Goal: Task Accomplishment & Management: Complete application form

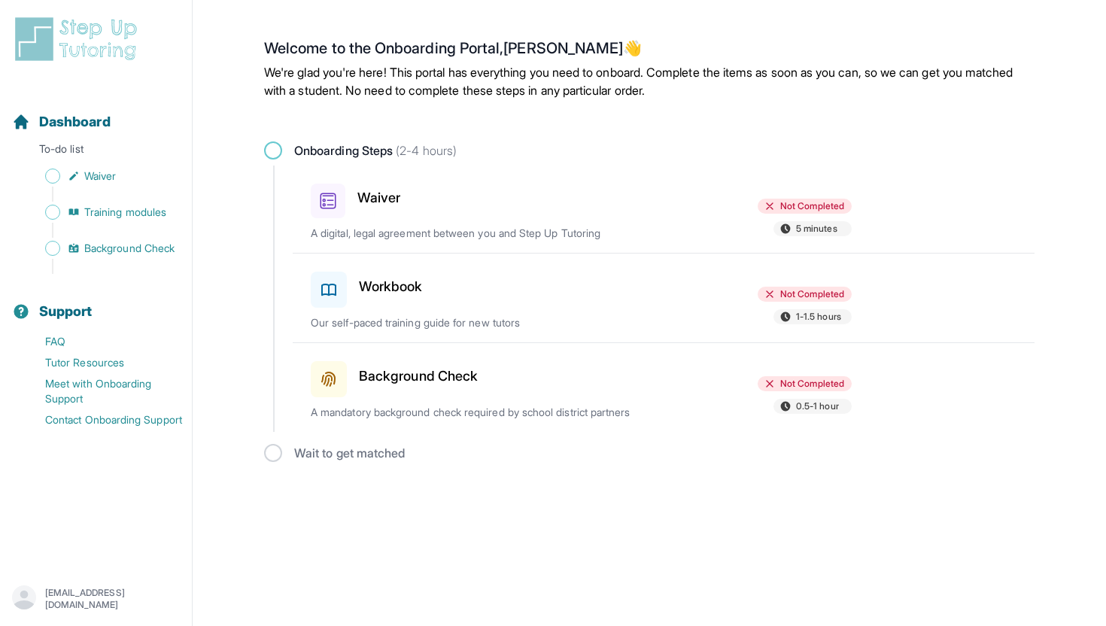
click at [358, 192] on h3 "Waiver" at bounding box center [378, 197] width 43 height 21
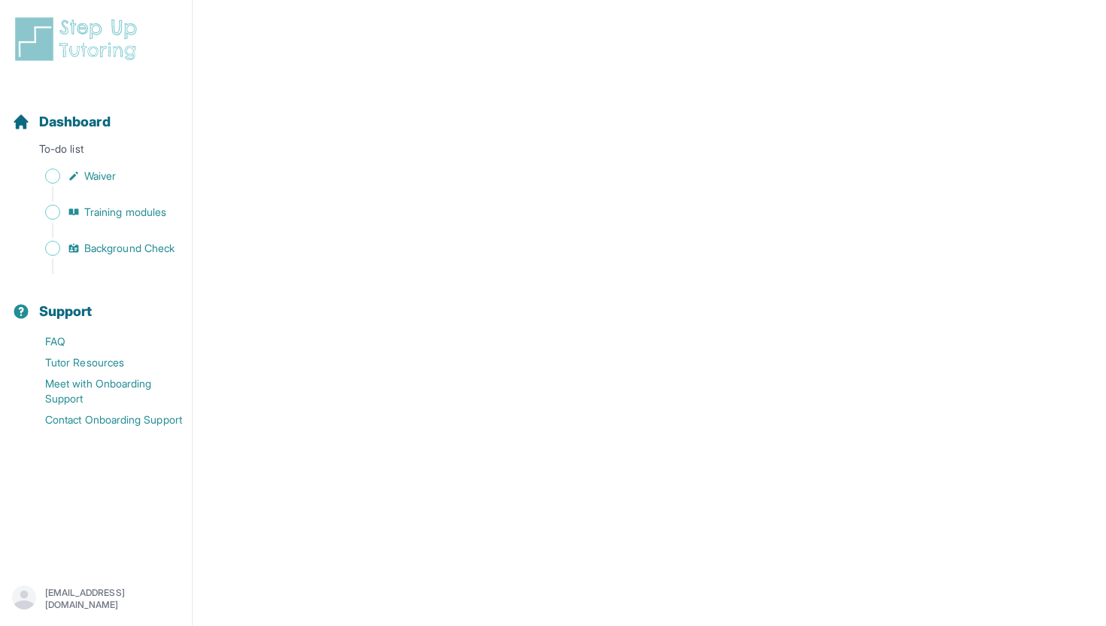
scroll to position [1512, 0]
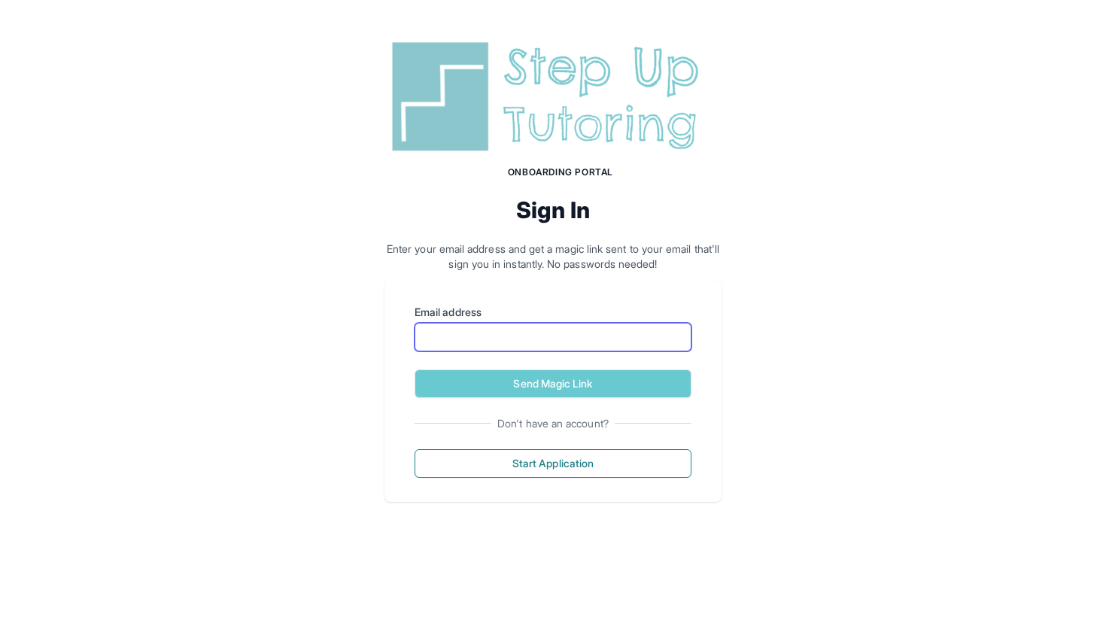
click at [497, 345] on input "Email address" at bounding box center [553, 337] width 277 height 29
type input "**********"
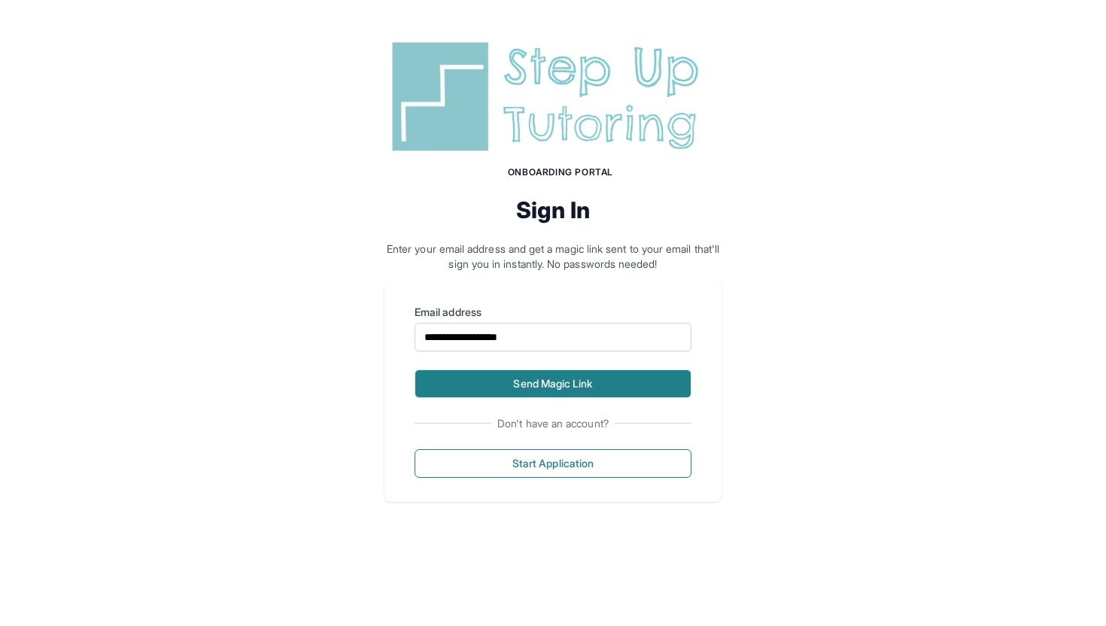
click at [556, 389] on button "Send Magic Link" at bounding box center [553, 383] width 277 height 29
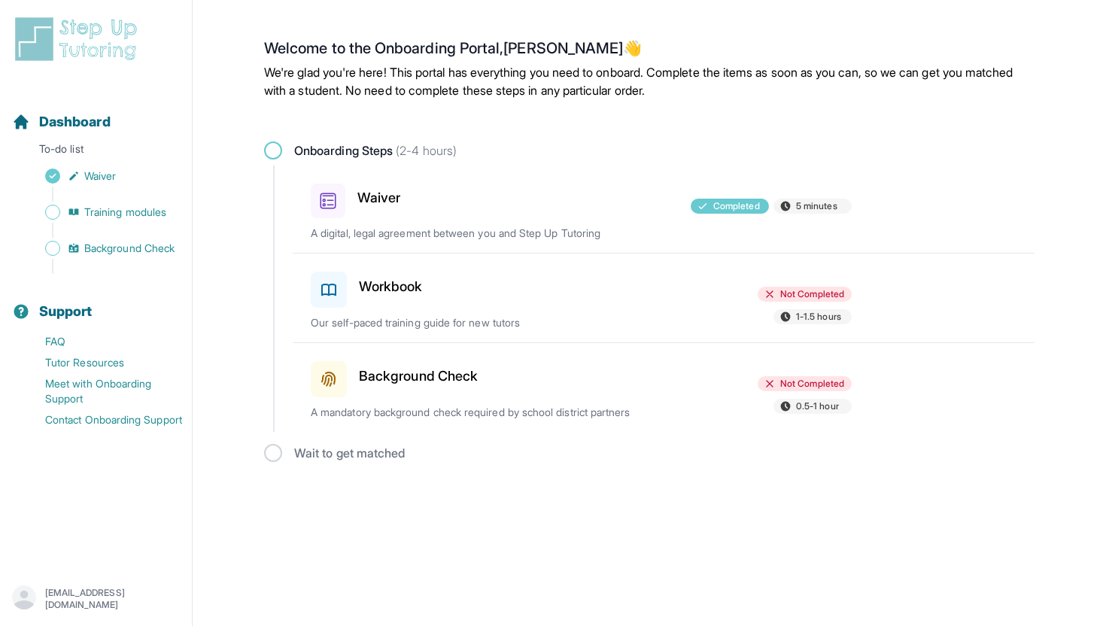
click at [612, 388] on div at bounding box center [581, 376] width 175 height 42
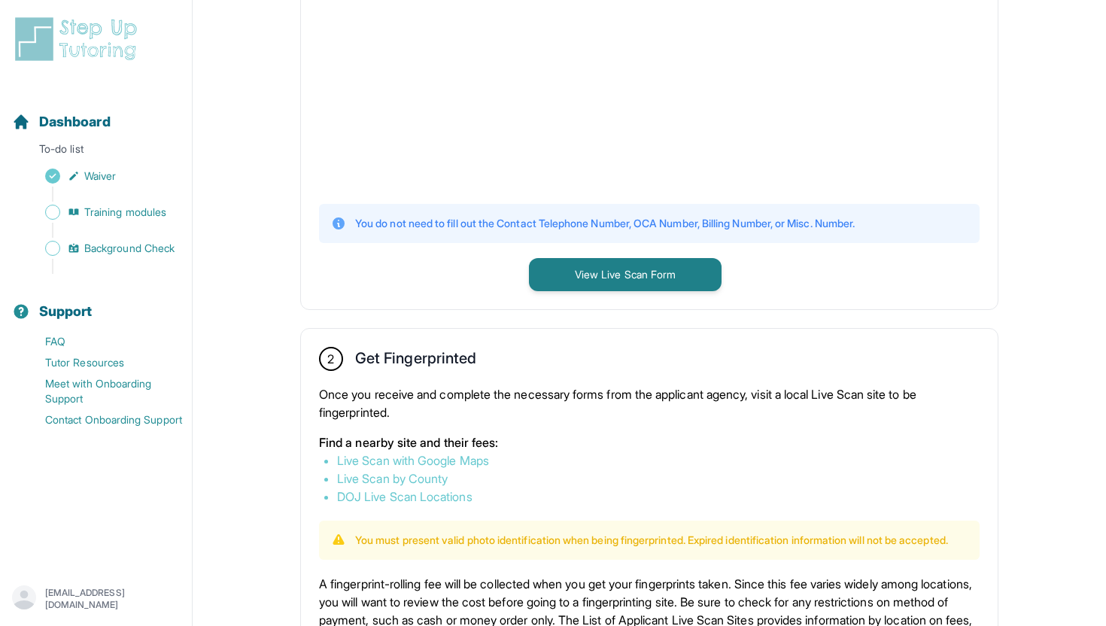
scroll to position [506, 0]
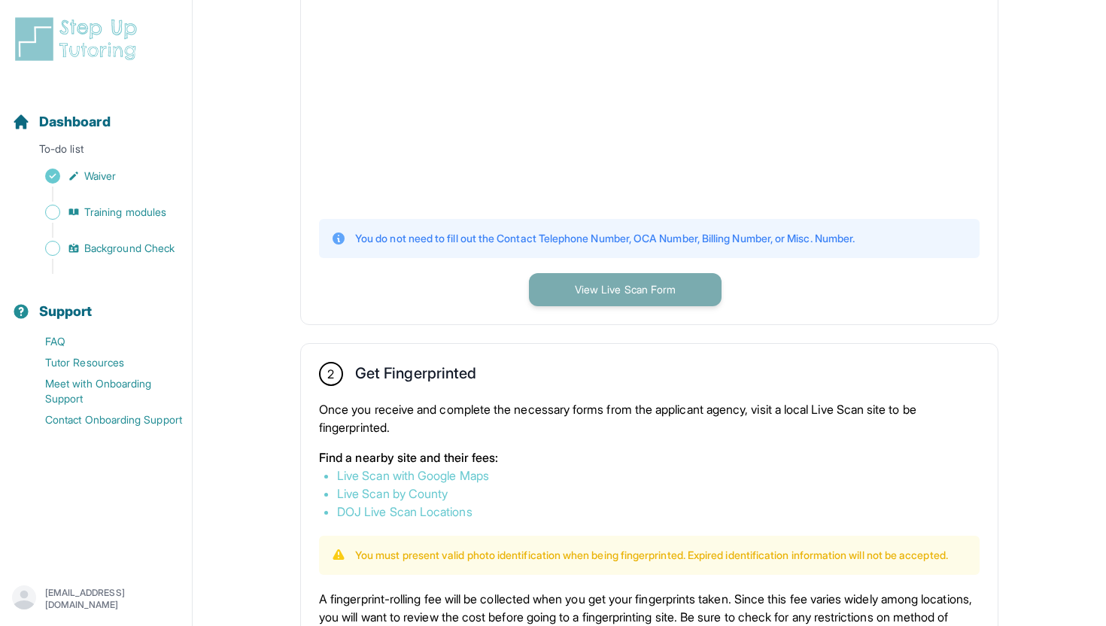
click at [673, 296] on button "View Live Scan Form" at bounding box center [625, 289] width 193 height 33
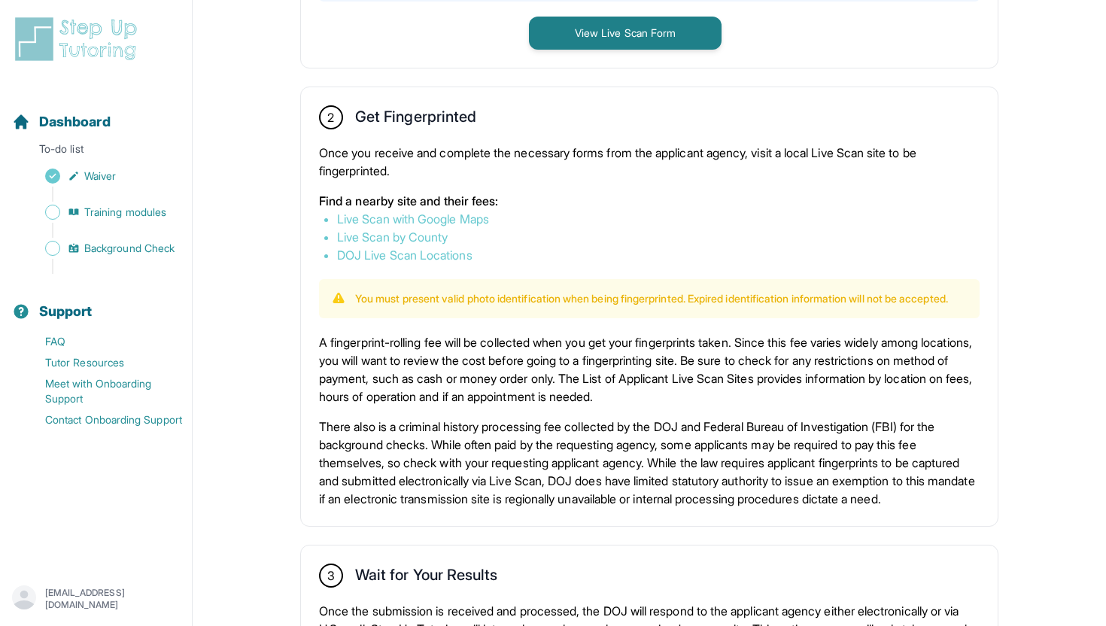
scroll to position [762, 0]
click at [477, 216] on link "Live Scan with Google Maps" at bounding box center [413, 219] width 152 height 15
